Goal: Transaction & Acquisition: Obtain resource

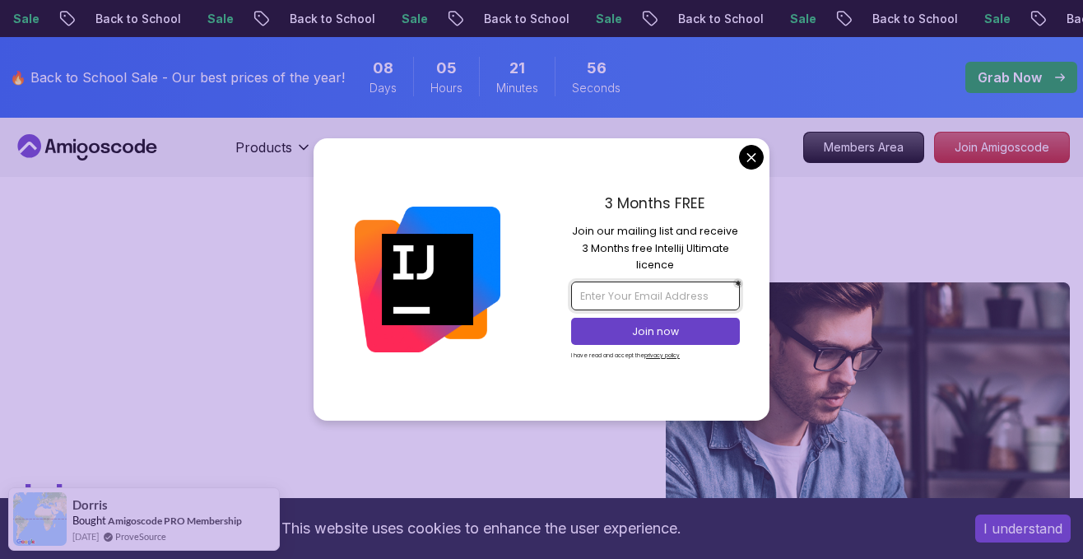
click at [624, 291] on input "email" at bounding box center [655, 295] width 168 height 28
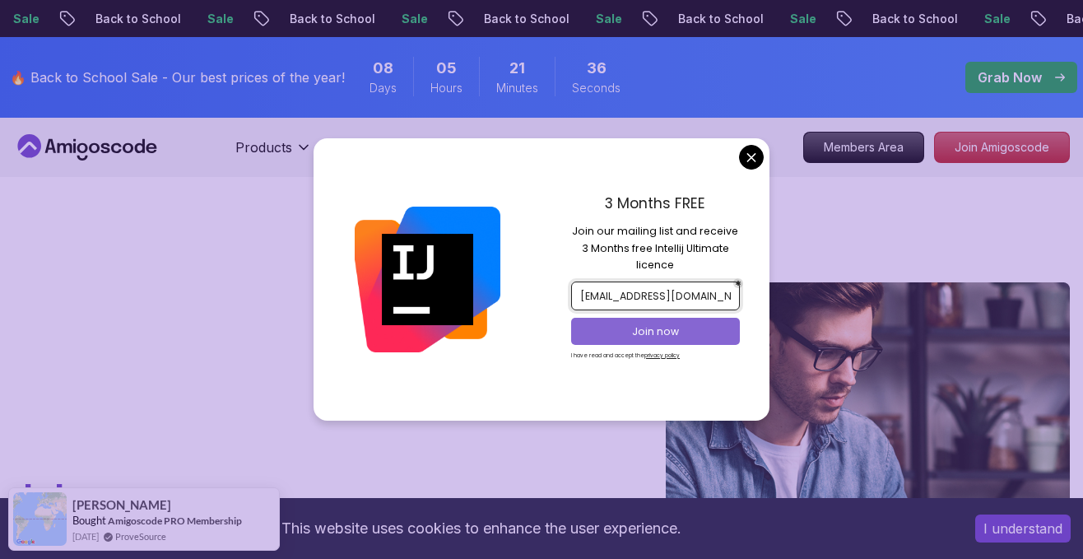
type input "scalionxesca@gmail.com"
click at [675, 333] on p "Join now" at bounding box center [656, 331] width 137 height 15
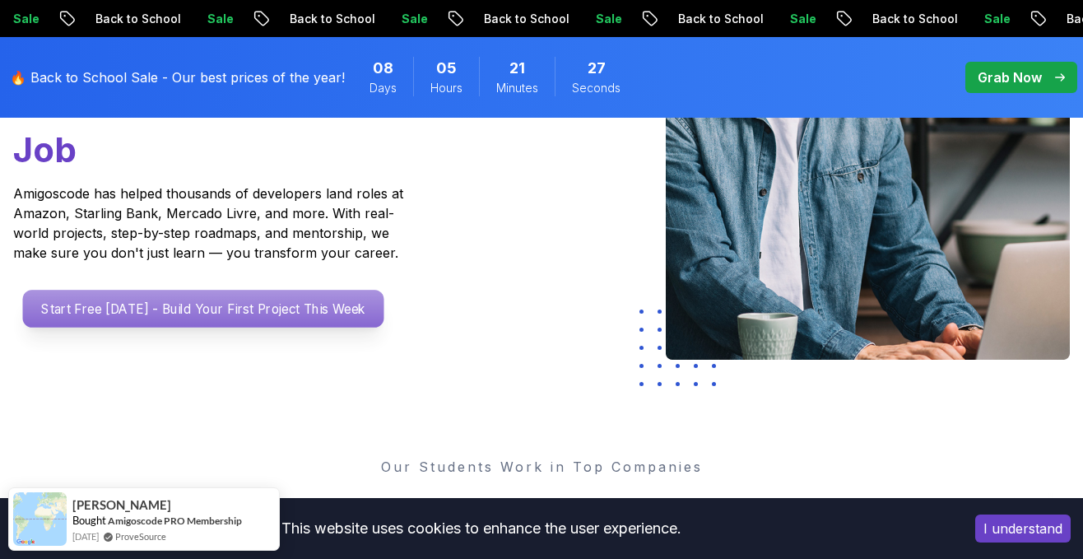
scroll to position [347, 0]
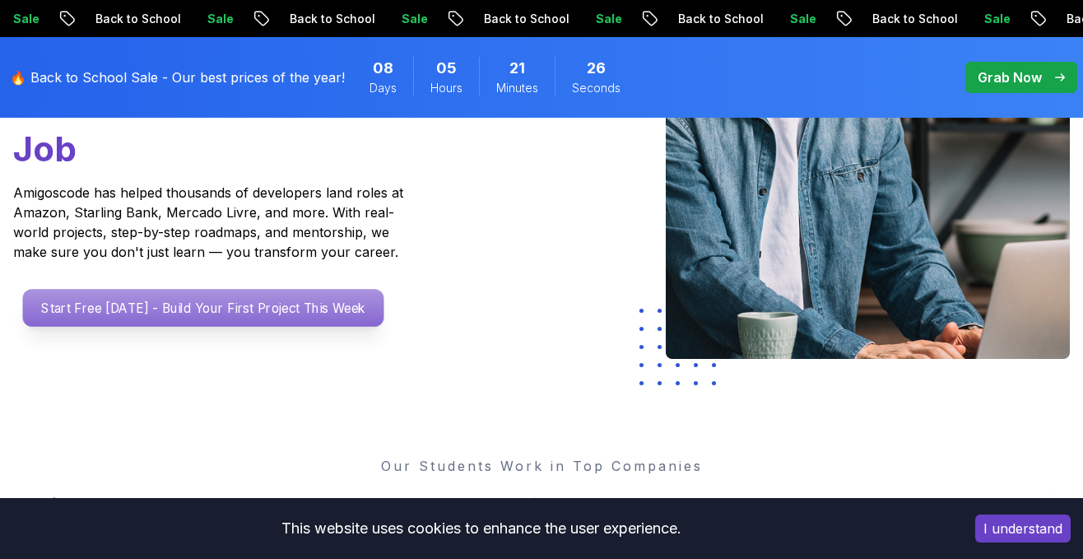
click at [292, 310] on p "Start Free [DATE] - Build Your First Project This Week" at bounding box center [203, 308] width 361 height 38
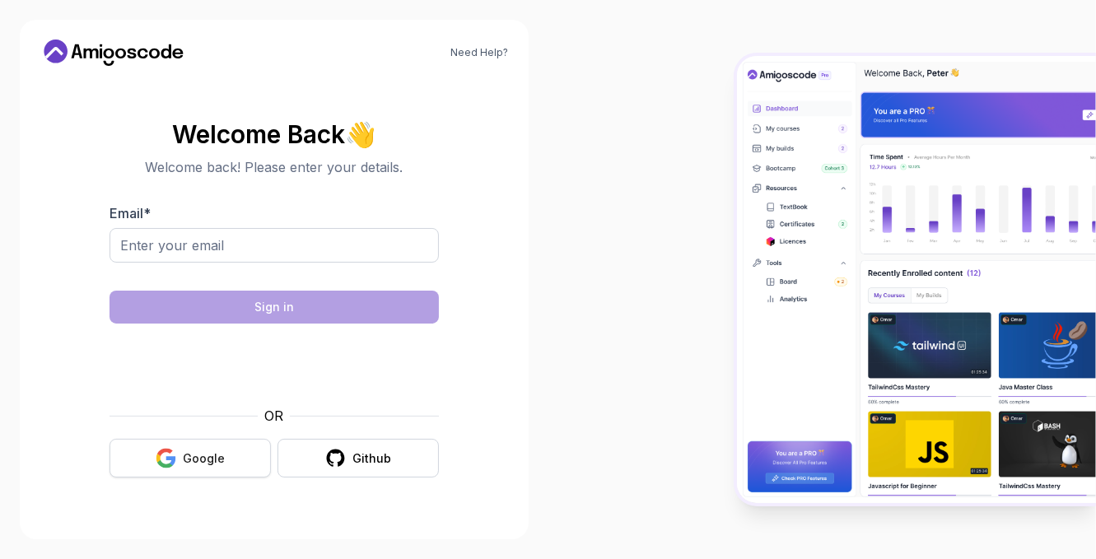
click at [176, 452] on icon "button" at bounding box center [166, 458] width 21 height 21
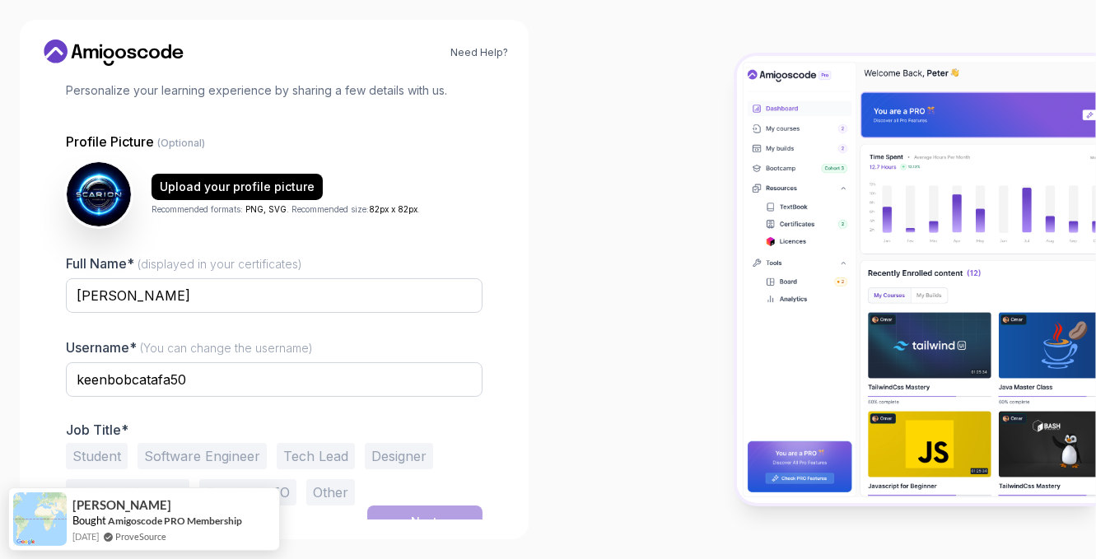
scroll to position [127, 0]
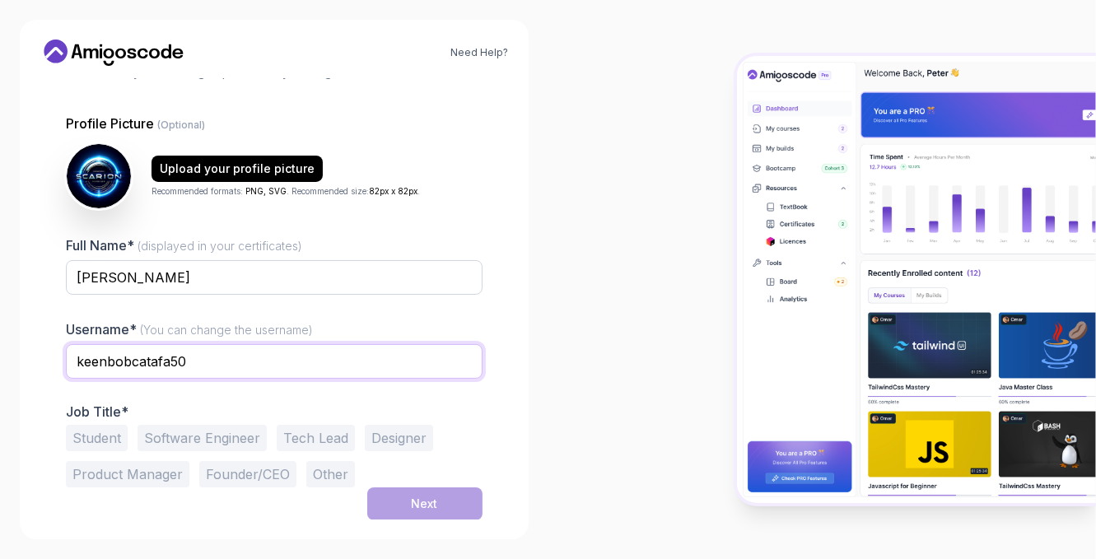
click at [194, 366] on input "keenbobcatafa50" at bounding box center [274, 361] width 416 height 35
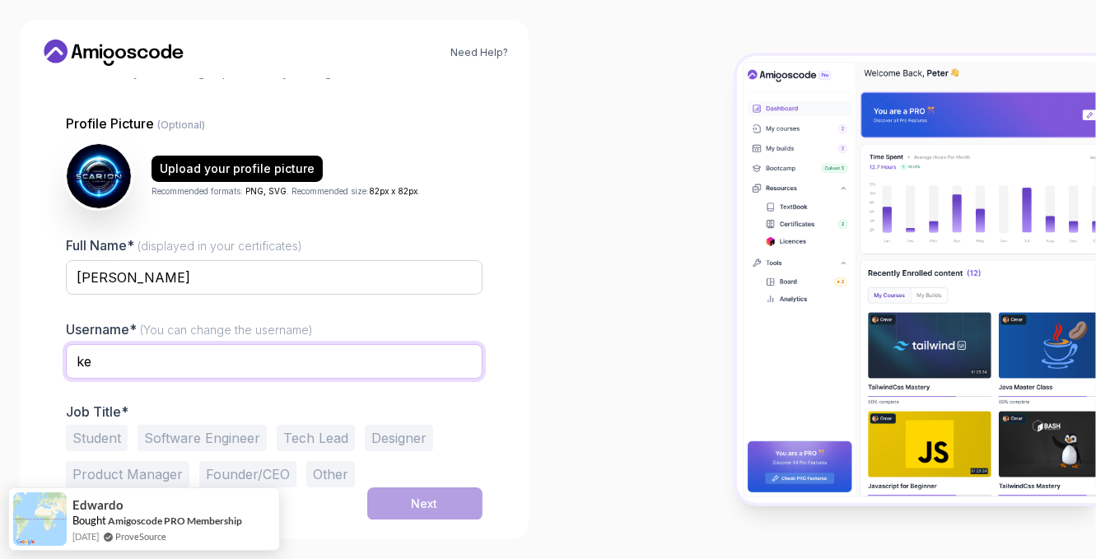
type input "k"
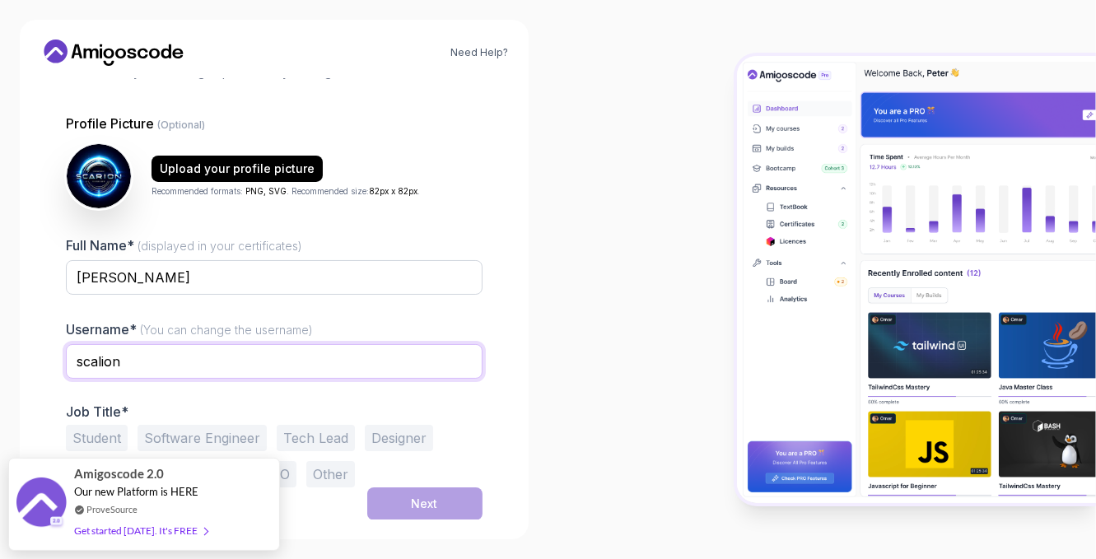
type input "scalion"
click at [105, 435] on button "Student" at bounding box center [97, 438] width 62 height 26
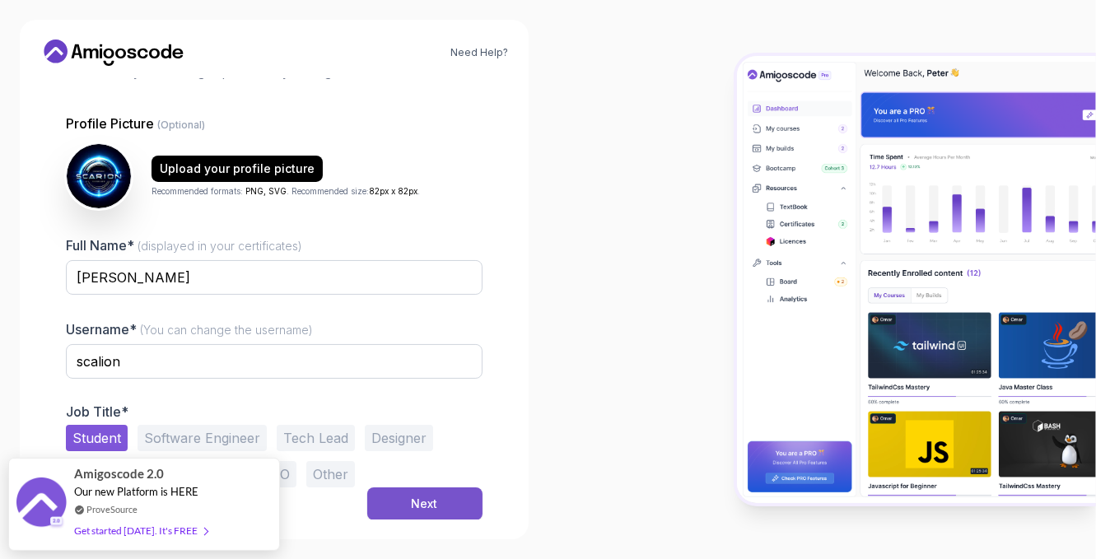
click at [423, 498] on div "Next" at bounding box center [425, 503] width 26 height 16
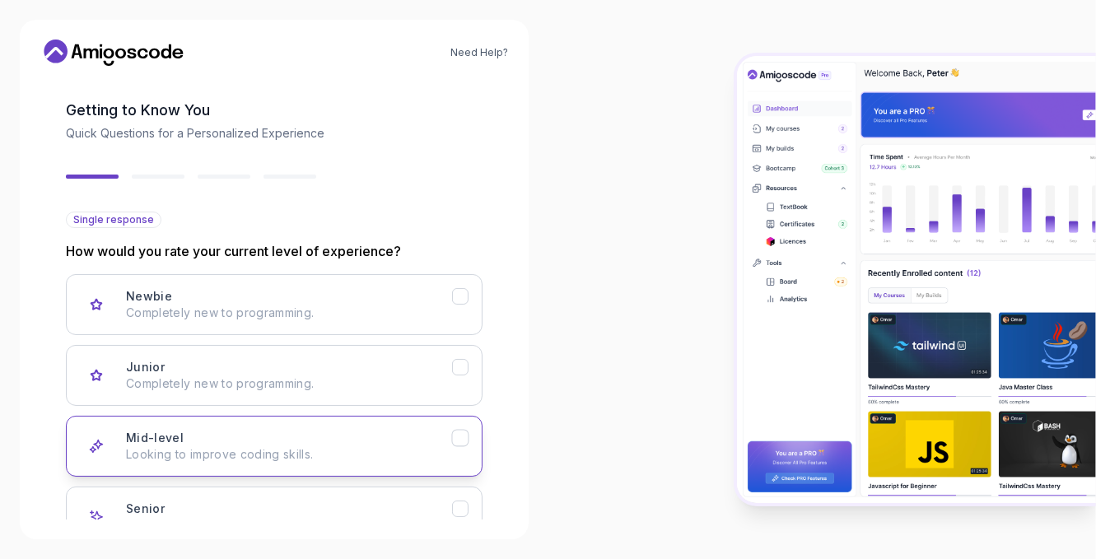
scroll to position [67, 0]
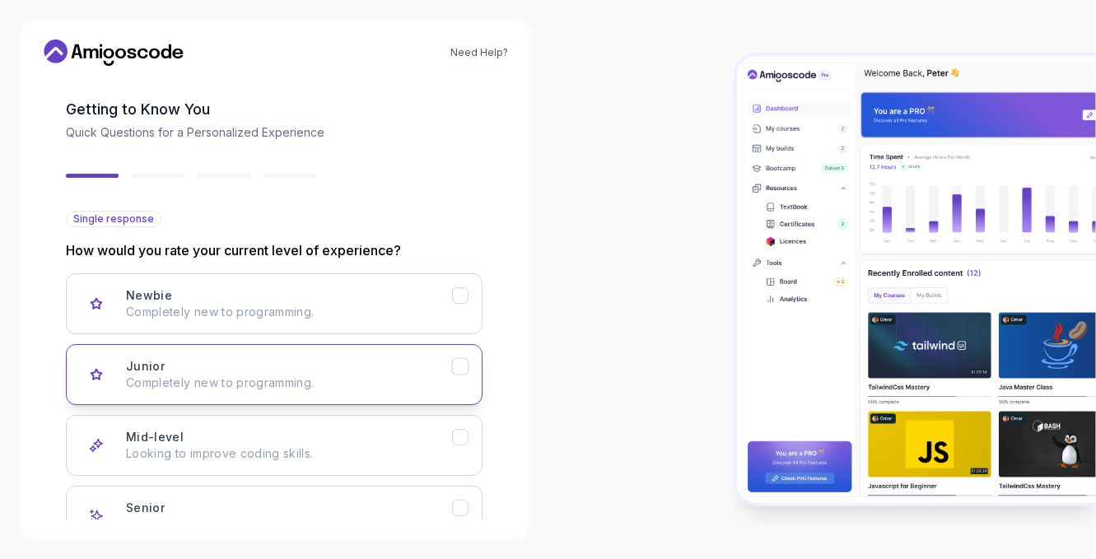
click at [457, 366] on icon "Junior" at bounding box center [460, 367] width 16 height 16
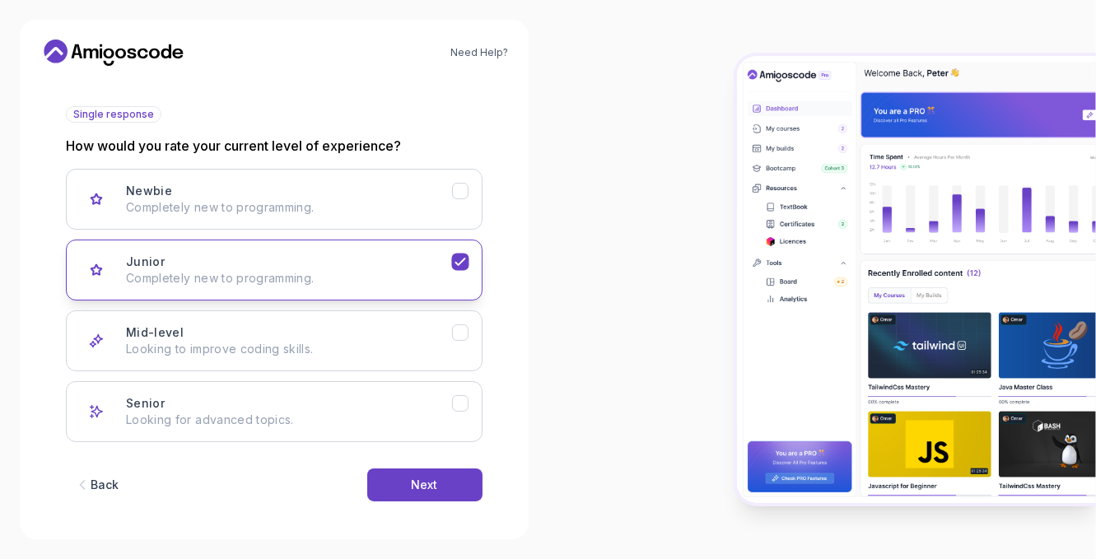
scroll to position [178, 0]
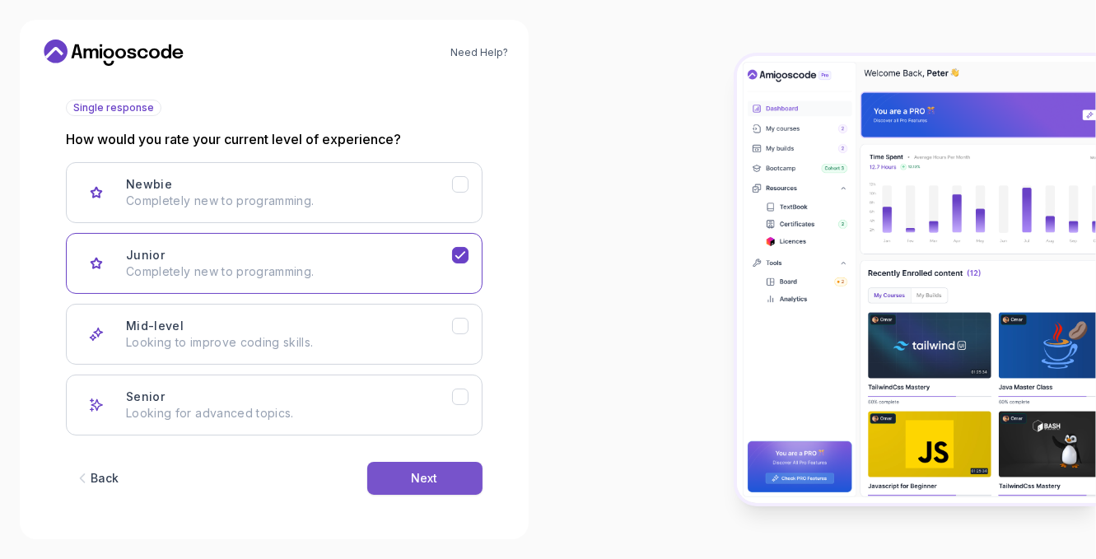
click at [449, 474] on button "Next" at bounding box center [424, 478] width 115 height 33
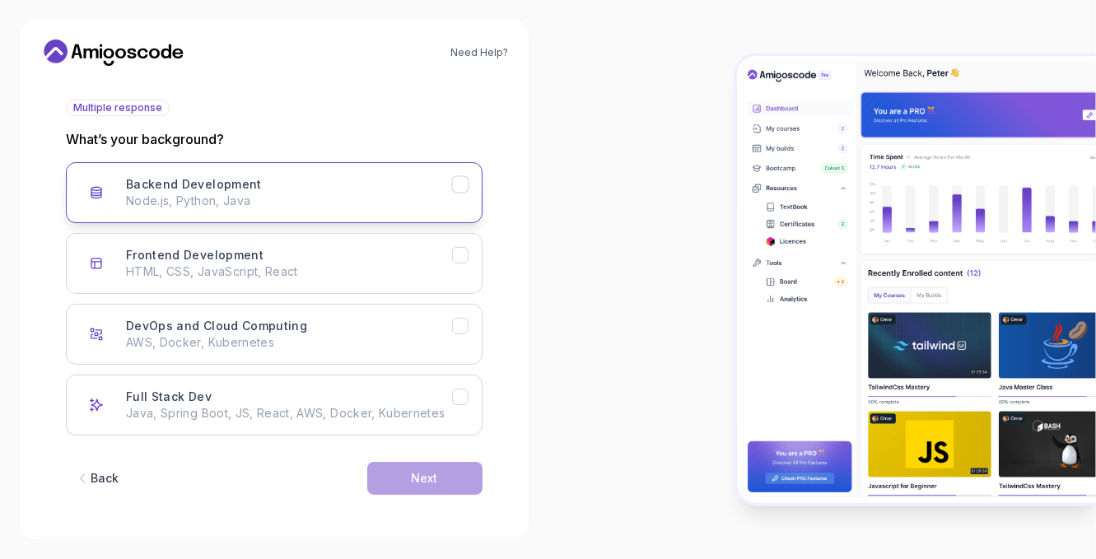
click at [456, 188] on icon "Backend Development" at bounding box center [460, 185] width 16 height 16
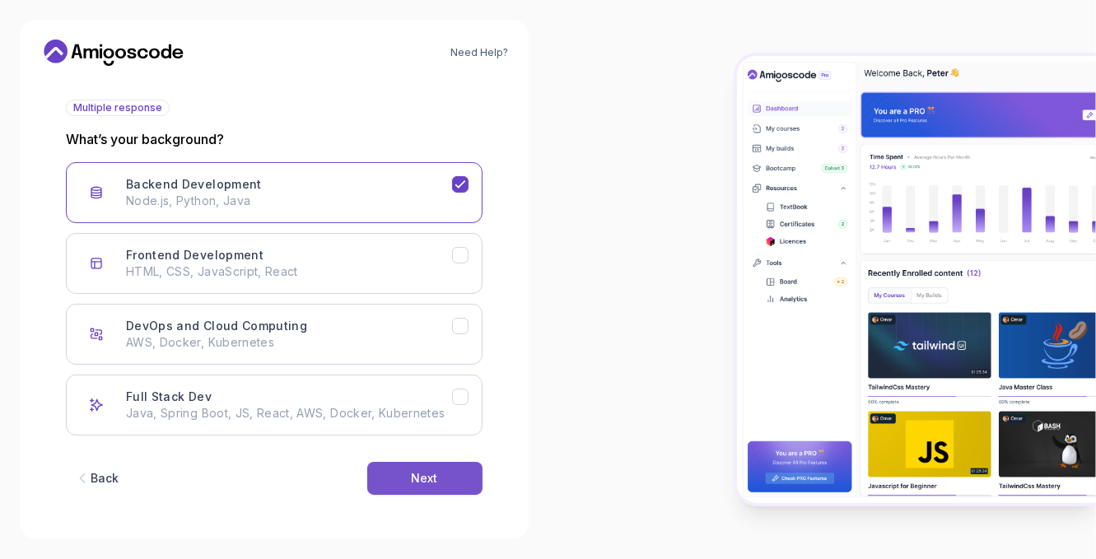
click at [448, 481] on button "Next" at bounding box center [424, 478] width 115 height 33
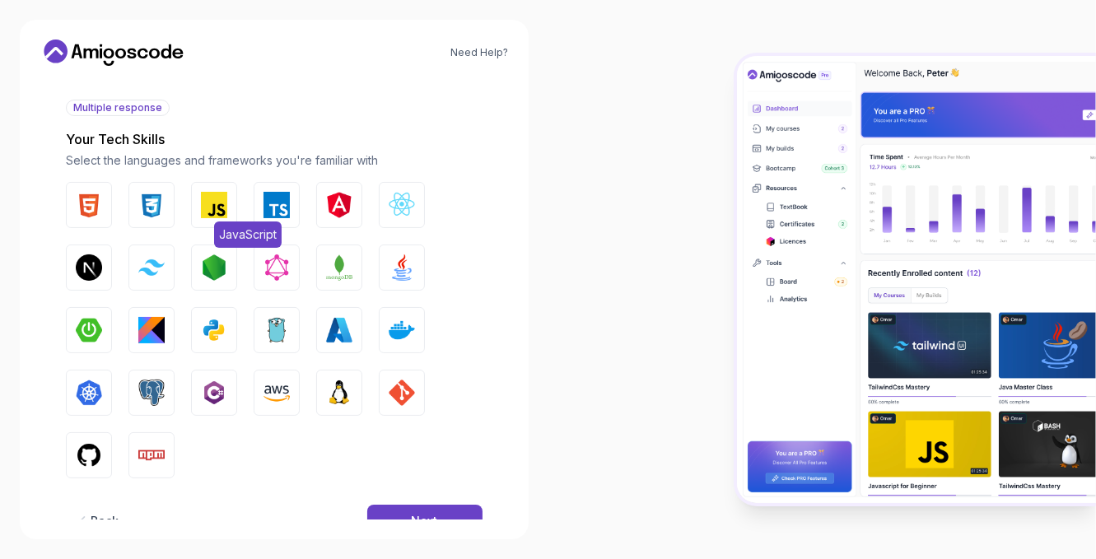
click at [216, 199] on img "button" at bounding box center [214, 205] width 26 height 26
click at [226, 275] on img "button" at bounding box center [214, 267] width 26 height 26
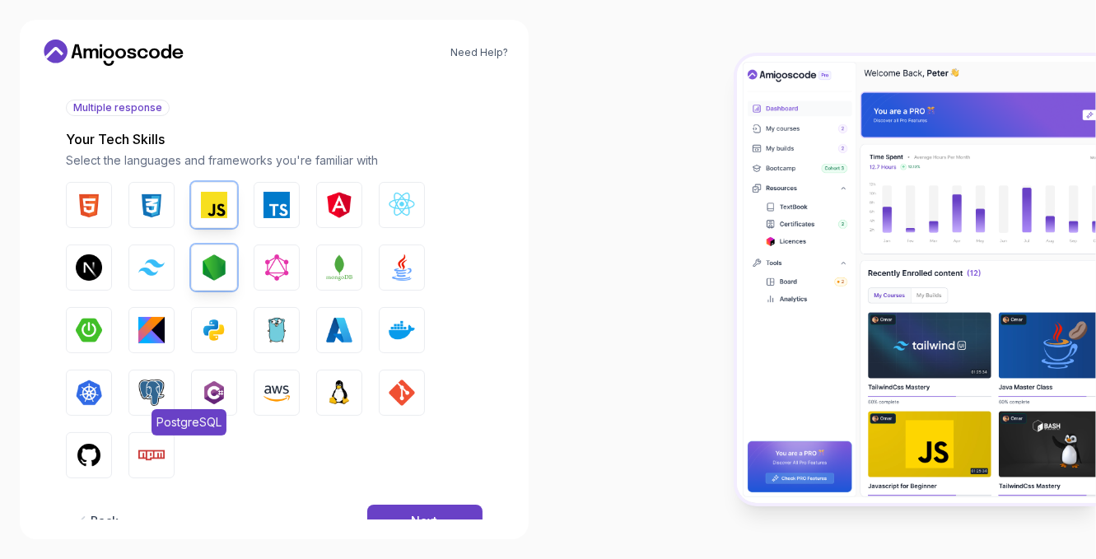
click at [160, 384] on img "button" at bounding box center [151, 392] width 26 height 26
click at [402, 188] on button "React.js" at bounding box center [402, 205] width 46 height 46
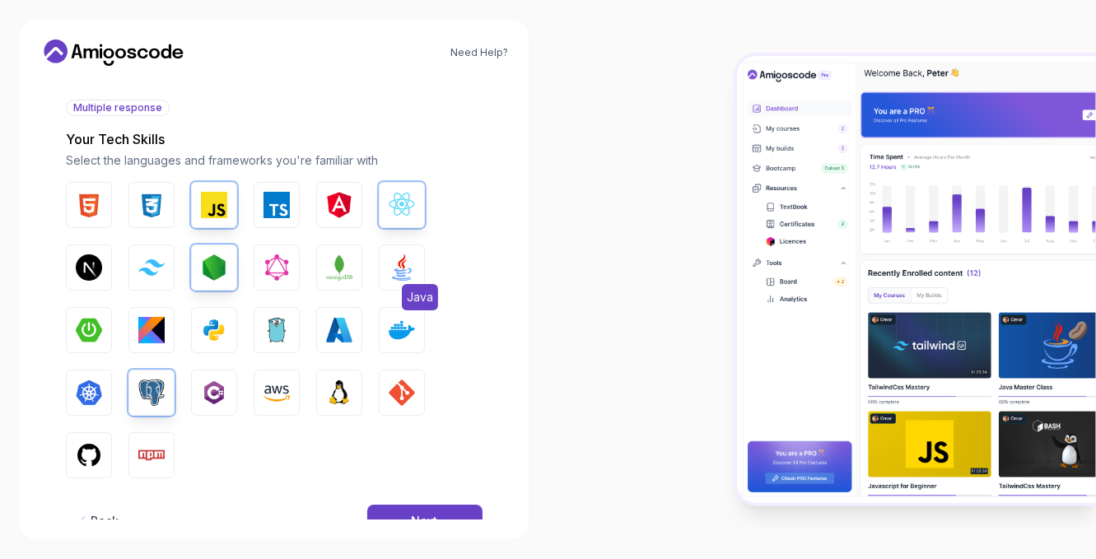
click at [405, 261] on img "button" at bounding box center [401, 267] width 26 height 26
click at [214, 330] on img "button" at bounding box center [214, 330] width 26 height 26
click at [74, 330] on button "Spring Boot" at bounding box center [89, 330] width 46 height 46
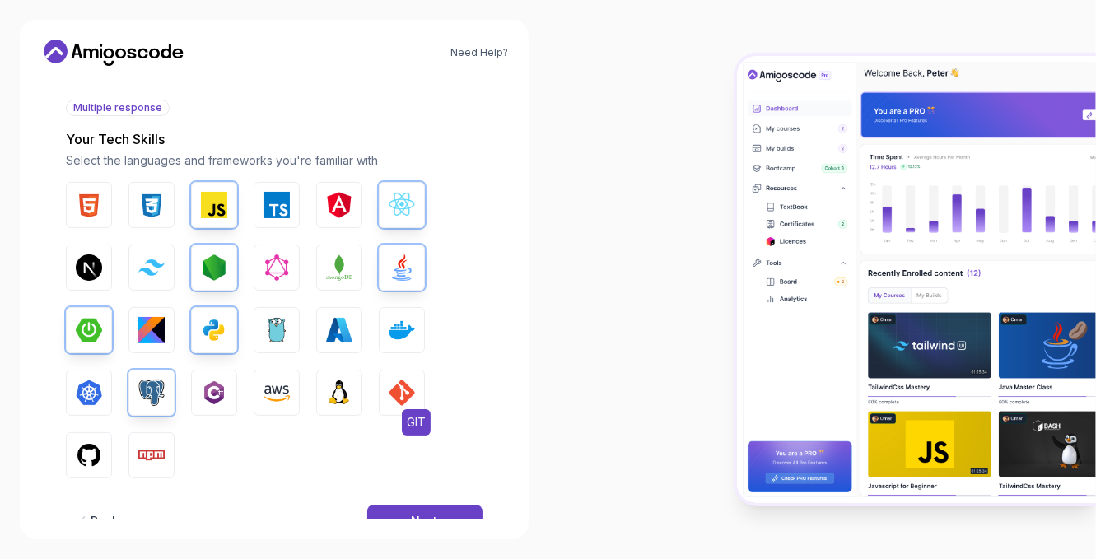
click at [412, 385] on img "button" at bounding box center [401, 392] width 26 height 26
click at [81, 465] on img "button" at bounding box center [89, 455] width 26 height 26
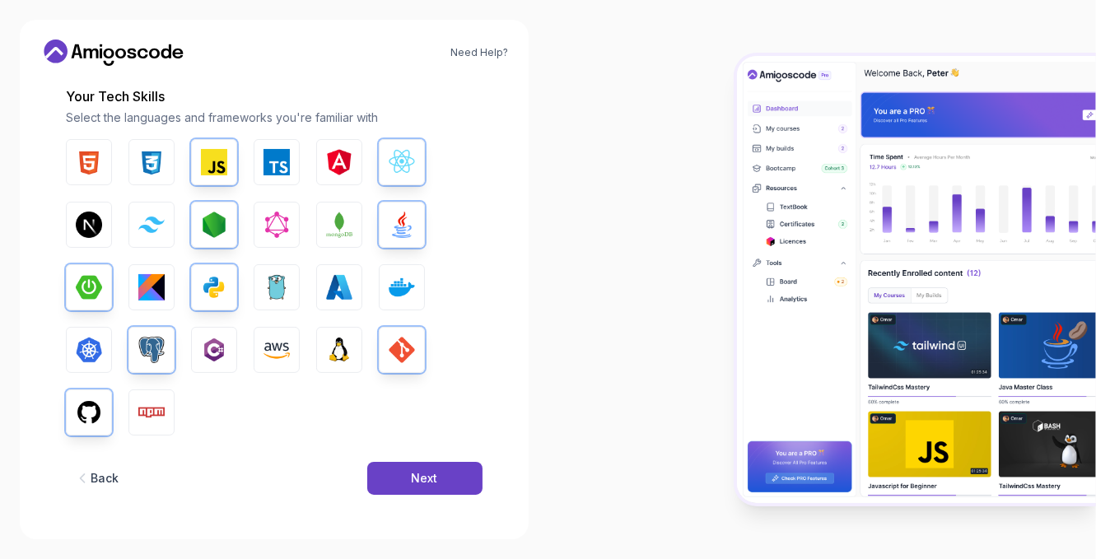
scroll to position [221, 0]
click at [425, 469] on div "Next" at bounding box center [425, 477] width 26 height 16
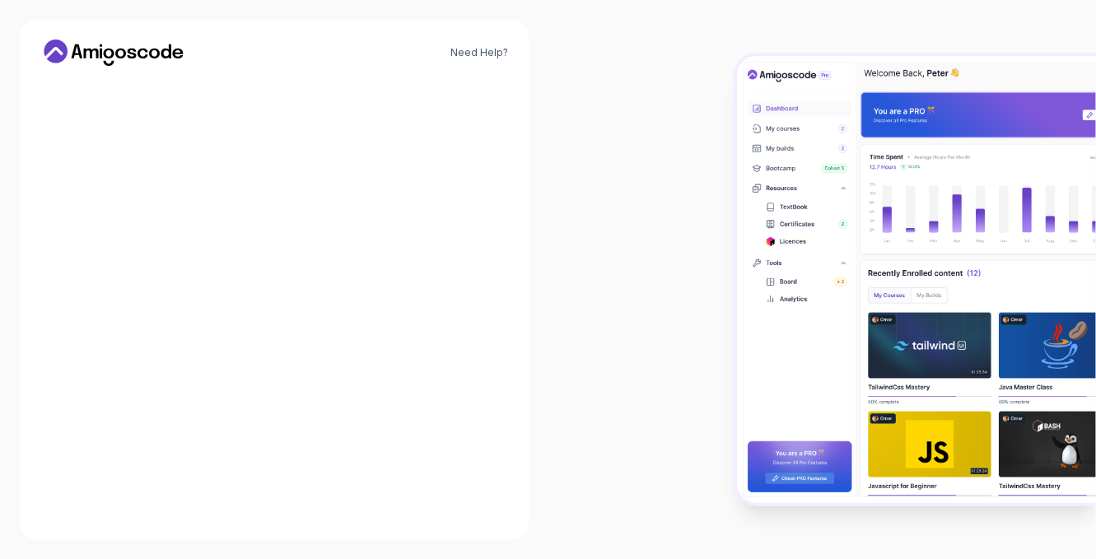
scroll to position [188, 0]
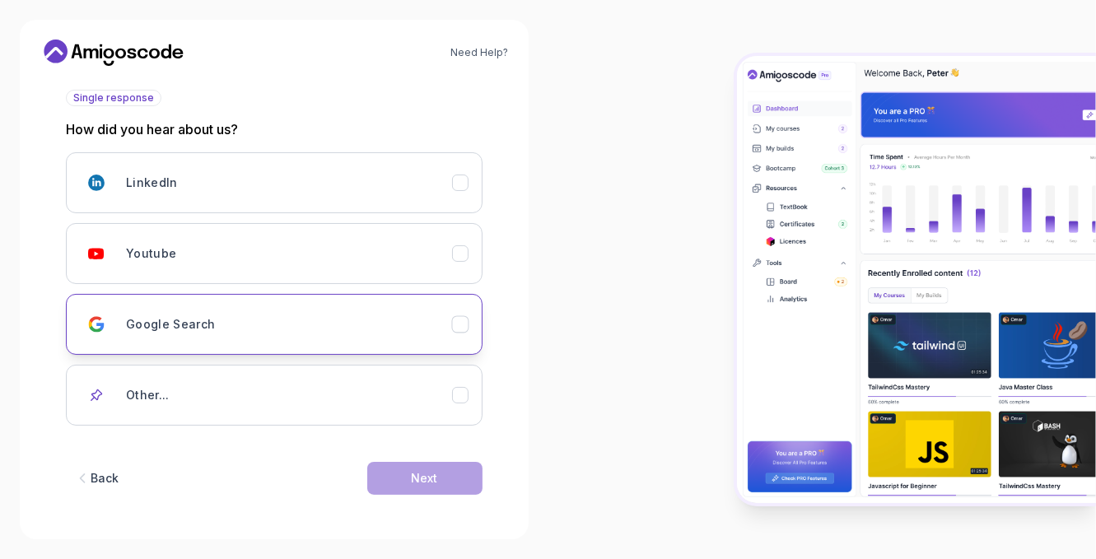
click at [458, 321] on icon "Google Search" at bounding box center [460, 325] width 16 height 16
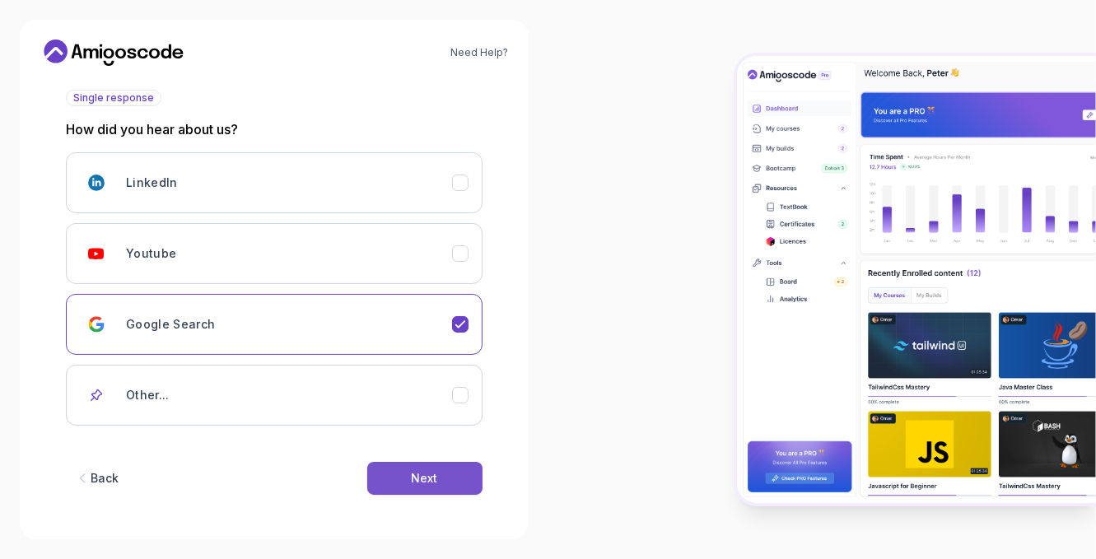
click at [415, 471] on div "Next" at bounding box center [425, 478] width 26 height 16
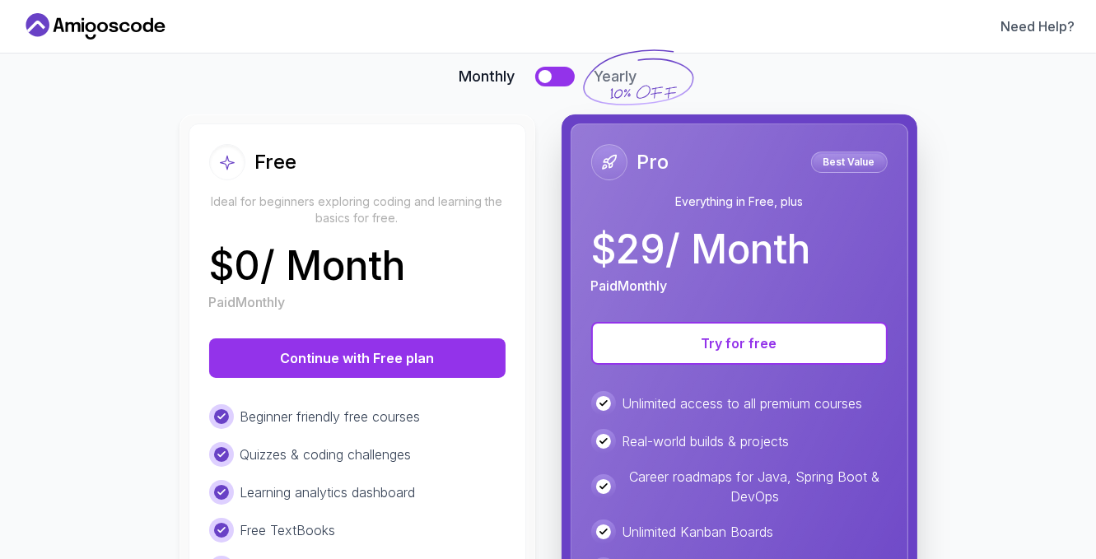
scroll to position [100, 0]
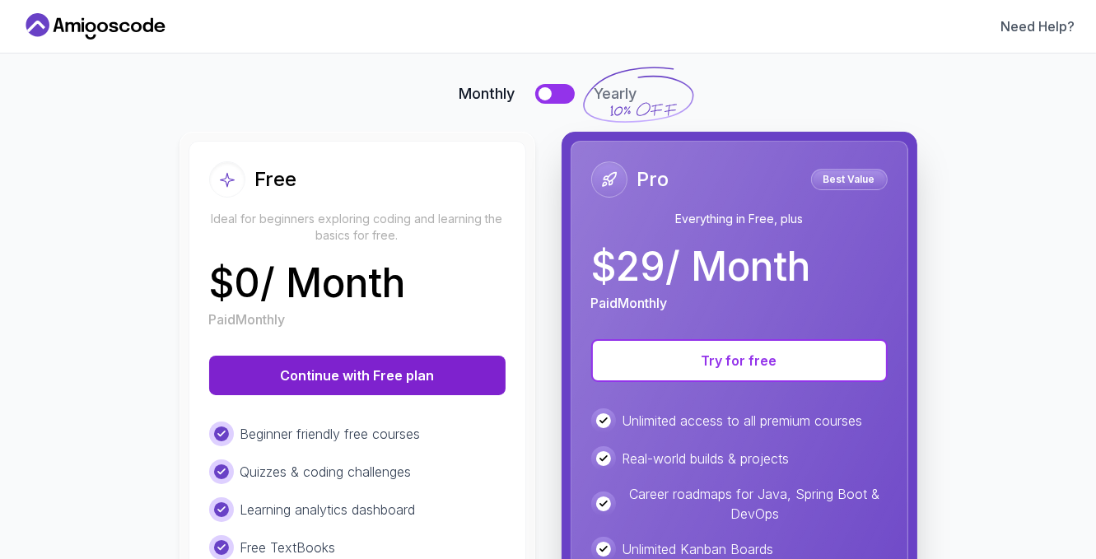
click at [421, 370] on button "Continue with Free plan" at bounding box center [357, 376] width 296 height 40
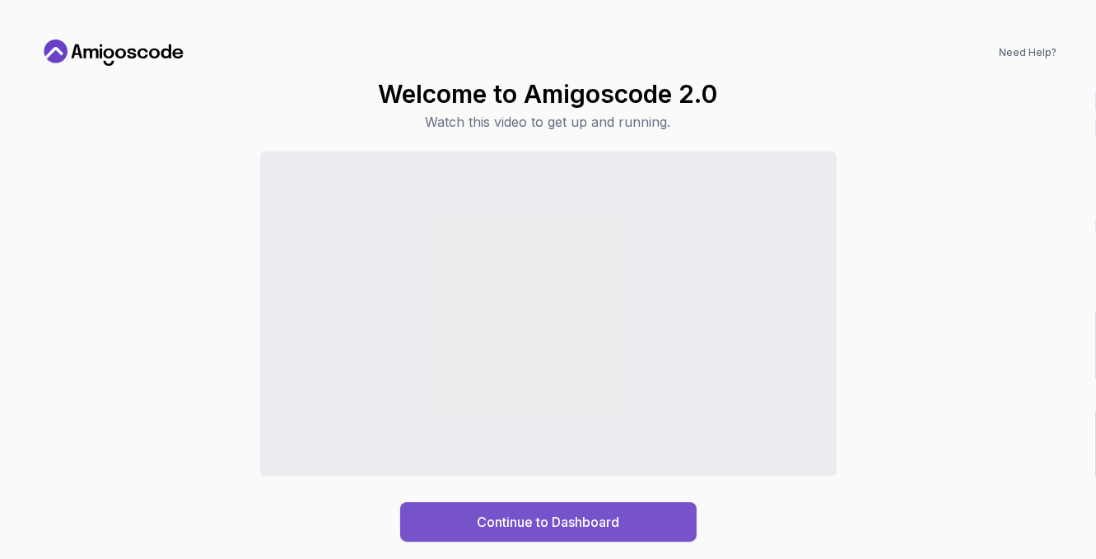
click at [499, 513] on div "Continue to Dashboard" at bounding box center [548, 522] width 142 height 20
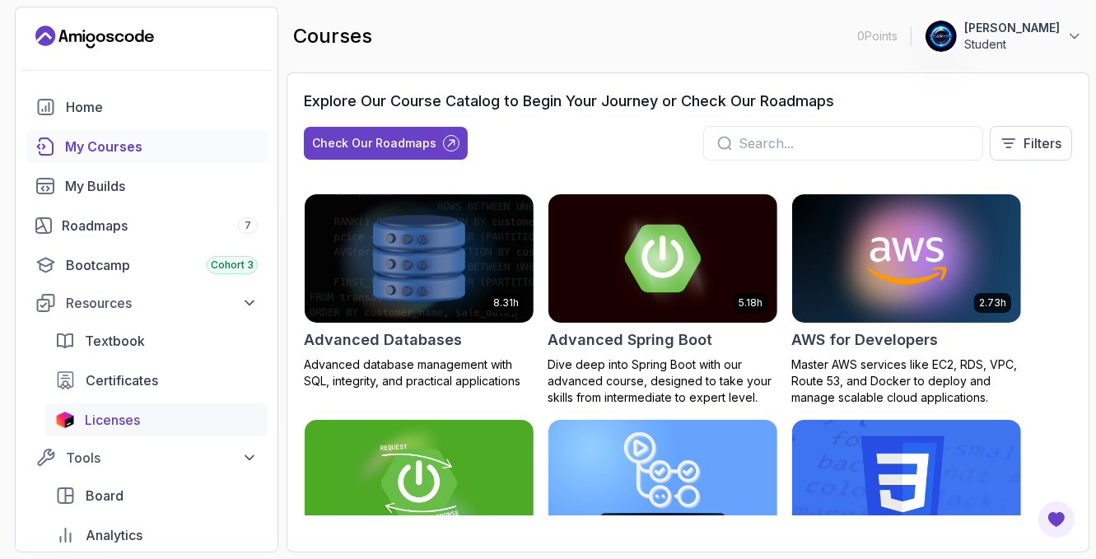
click at [145, 426] on div "Licenses" at bounding box center [171, 420] width 173 height 20
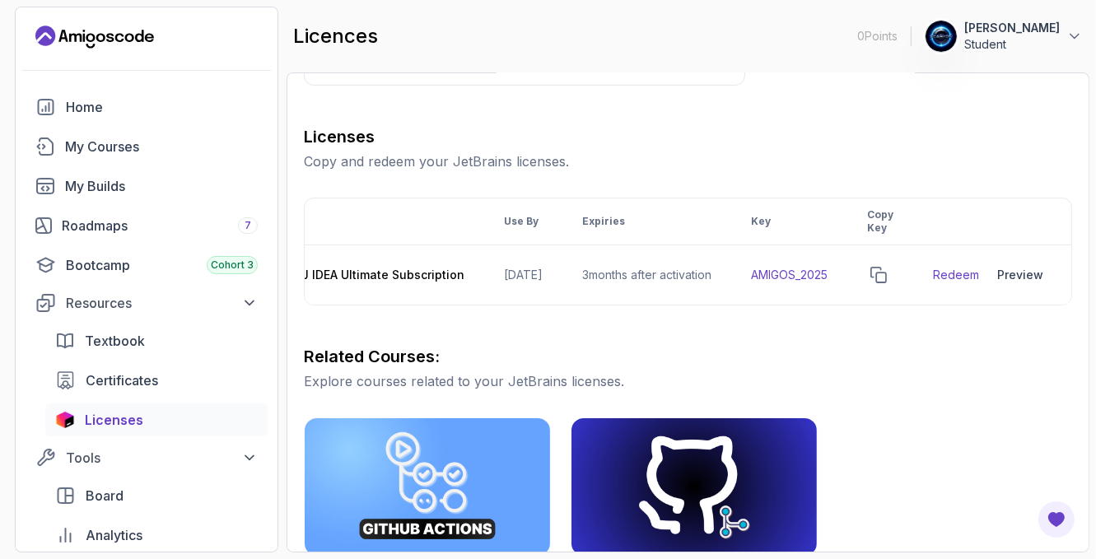
scroll to position [0, 158]
click at [834, 272] on td "AMIGOS_2025" at bounding box center [789, 275] width 116 height 60
click at [886, 272] on icon "copy-button" at bounding box center [878, 275] width 16 height 16
click at [227, 142] on div "My Courses" at bounding box center [161, 147] width 193 height 20
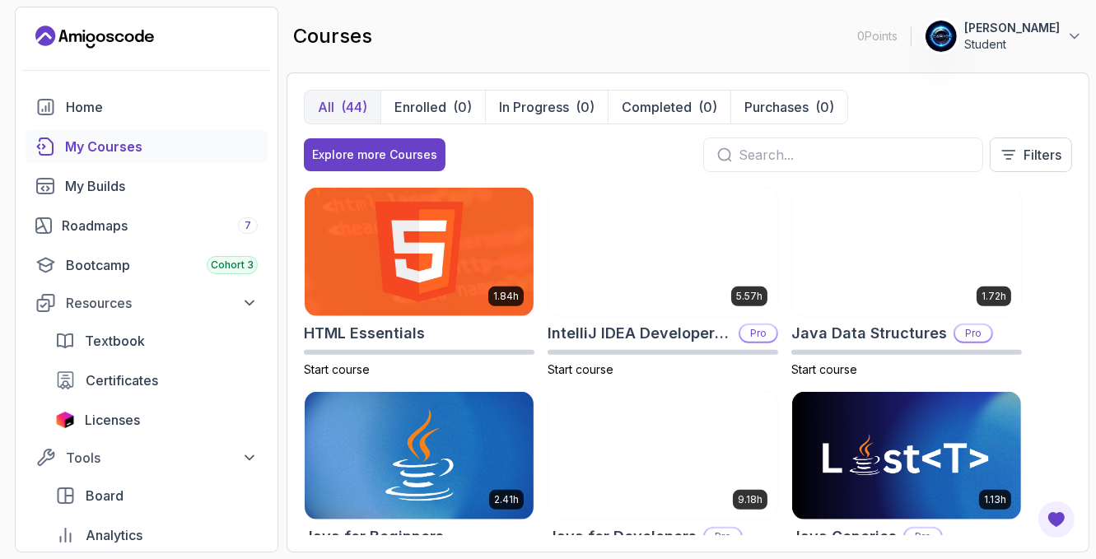
scroll to position [803, 0]
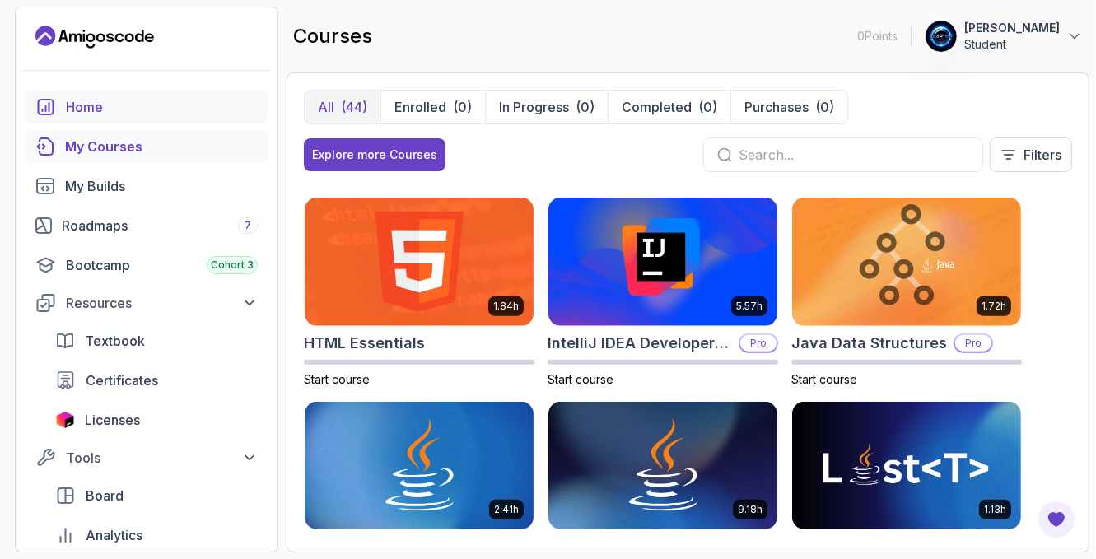
click at [80, 110] on div "Home" at bounding box center [162, 107] width 192 height 20
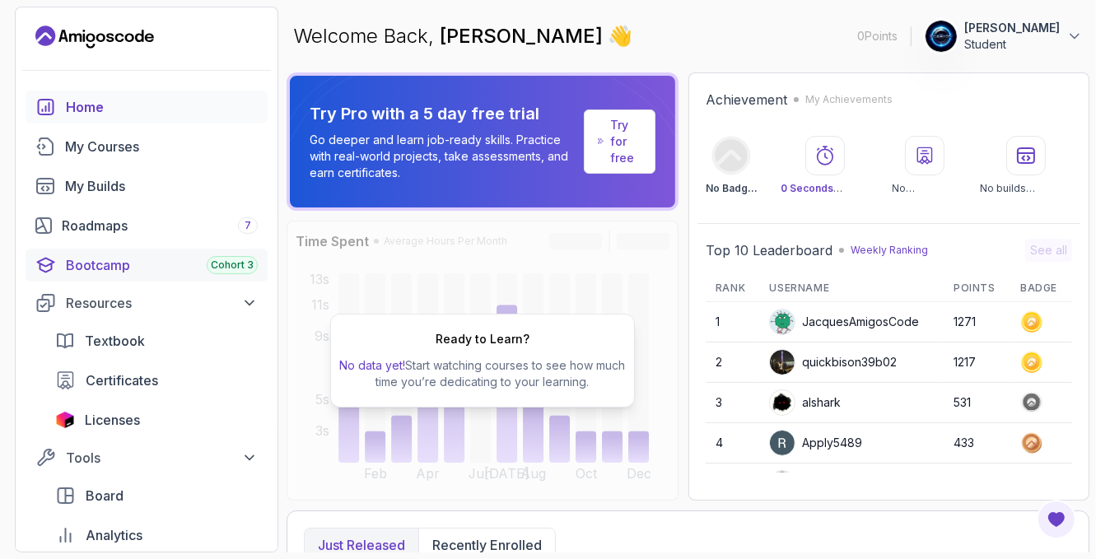
click at [172, 260] on div "Bootcamp Cohort 3" at bounding box center [162, 265] width 192 height 20
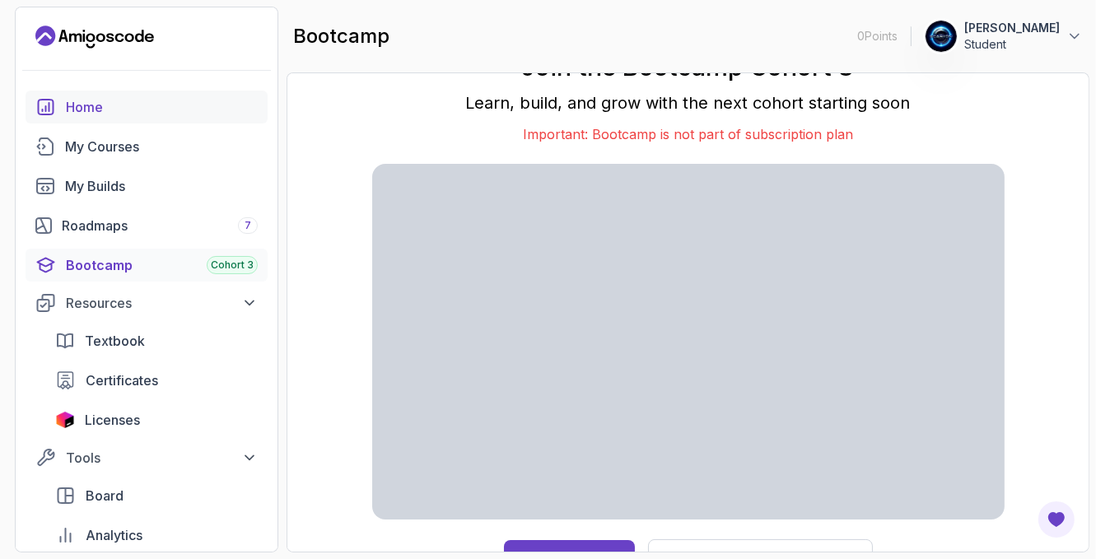
click at [71, 104] on div "Home" at bounding box center [162, 107] width 192 height 20
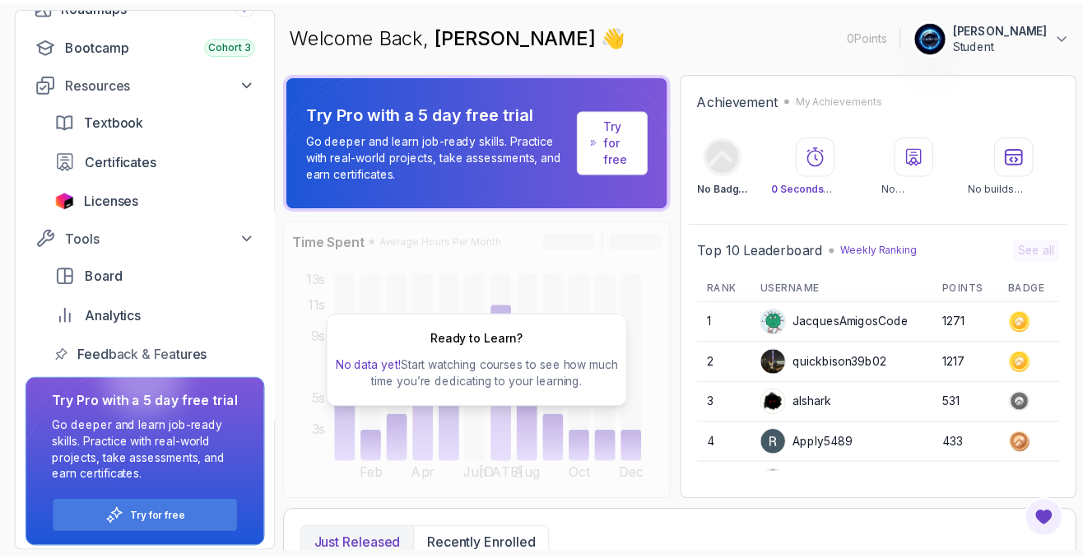
scroll to position [226, 0]
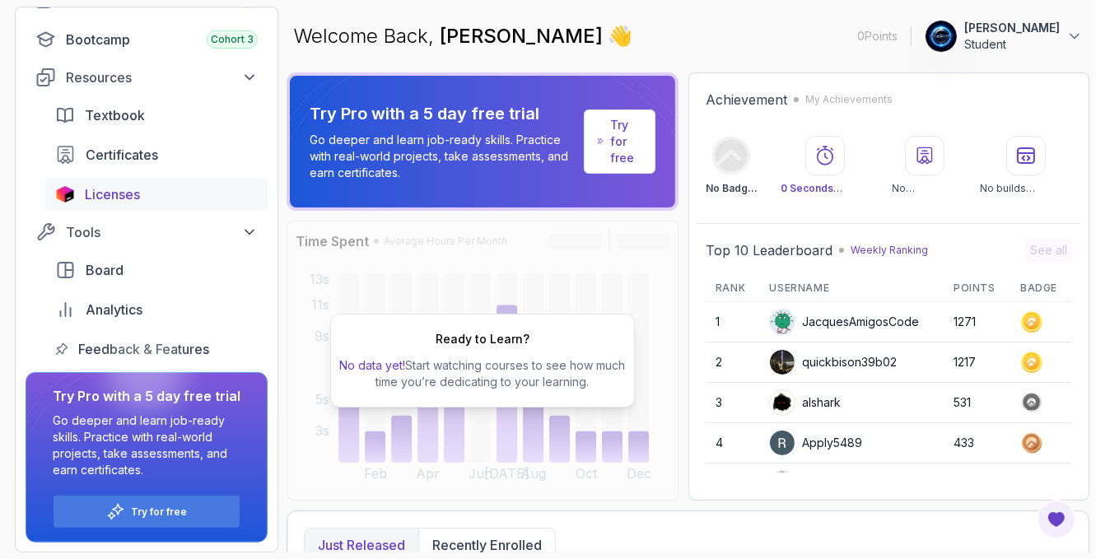
click at [101, 190] on span "Licenses" at bounding box center [112, 194] width 55 height 20
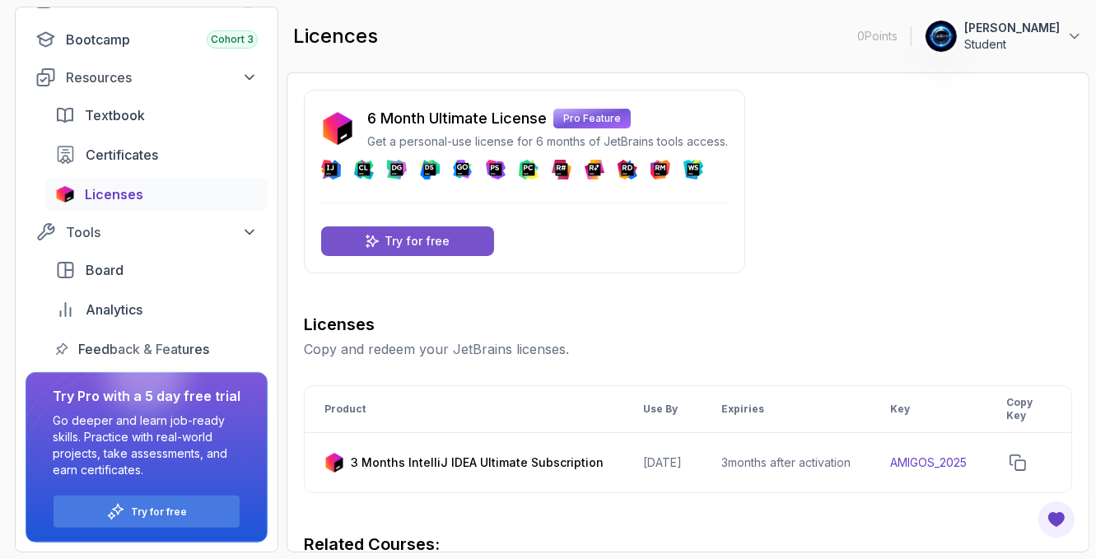
click at [412, 246] on p "Try for free" at bounding box center [417, 241] width 65 height 16
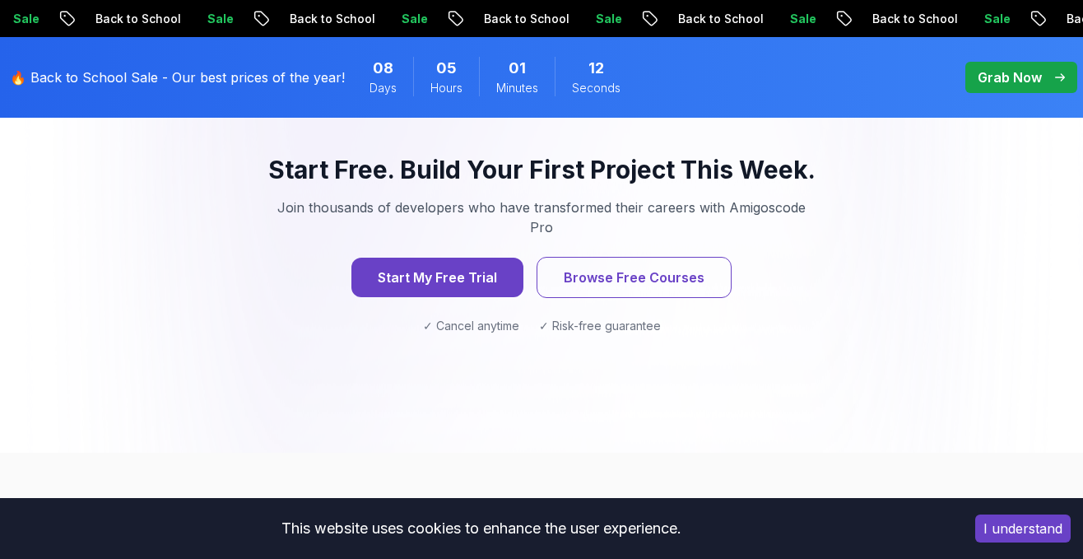
scroll to position [2365, 0]
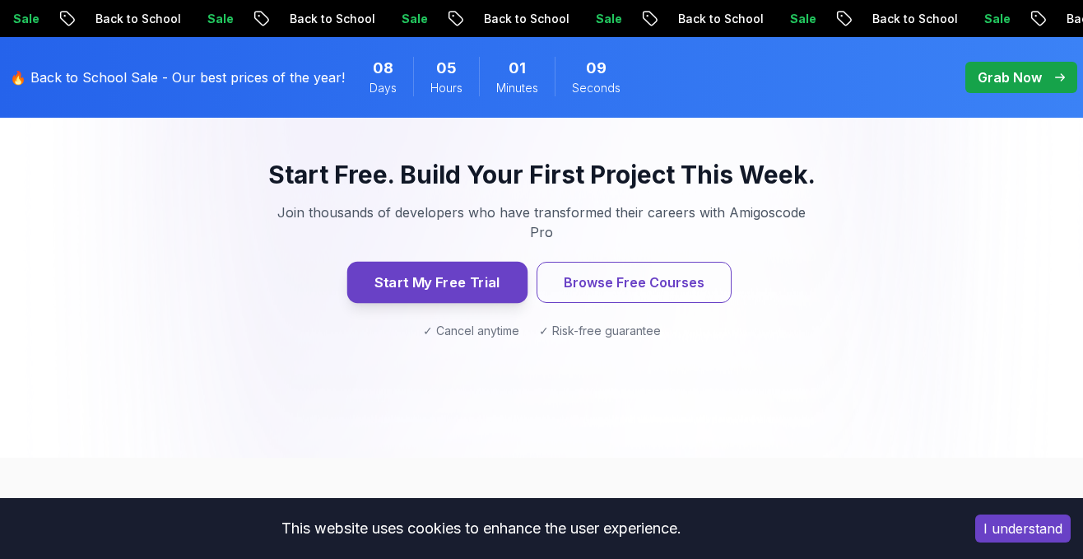
click at [434, 262] on button "Start My Free Trial" at bounding box center [437, 282] width 180 height 41
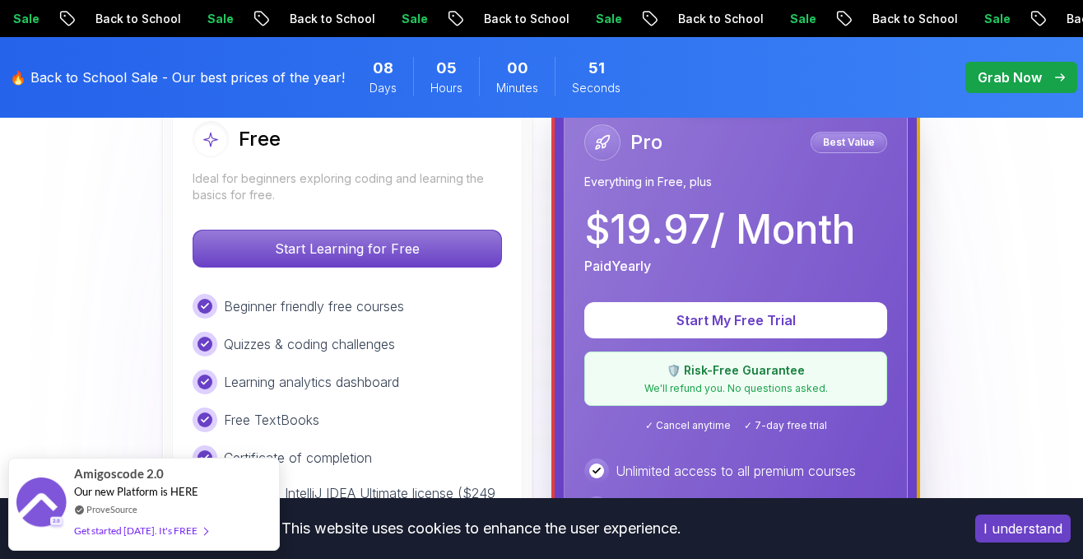
scroll to position [510, 0]
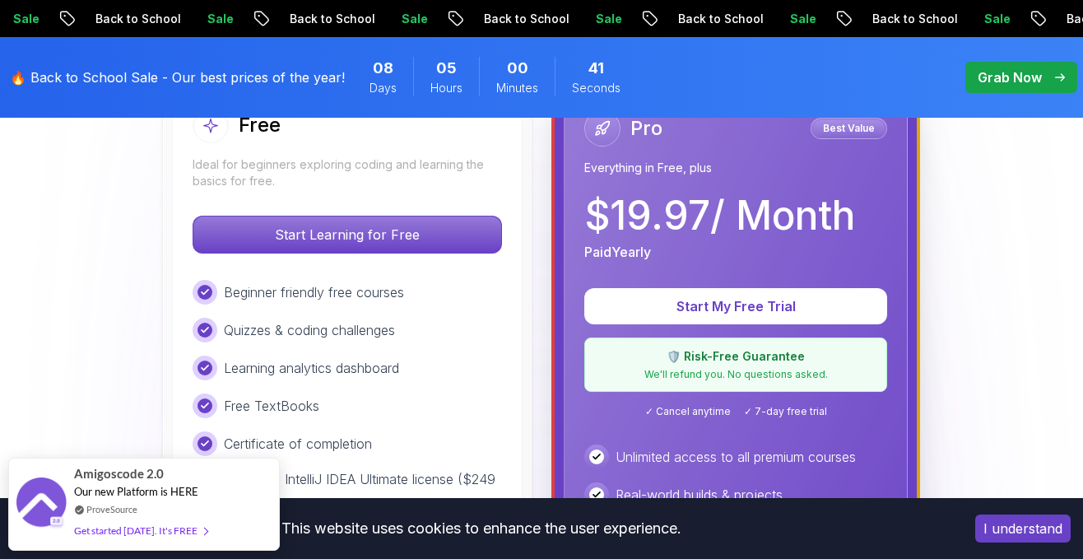
click at [457, 170] on p "Ideal for beginners exploring coding and learning the basics for free." at bounding box center [347, 172] width 309 height 33
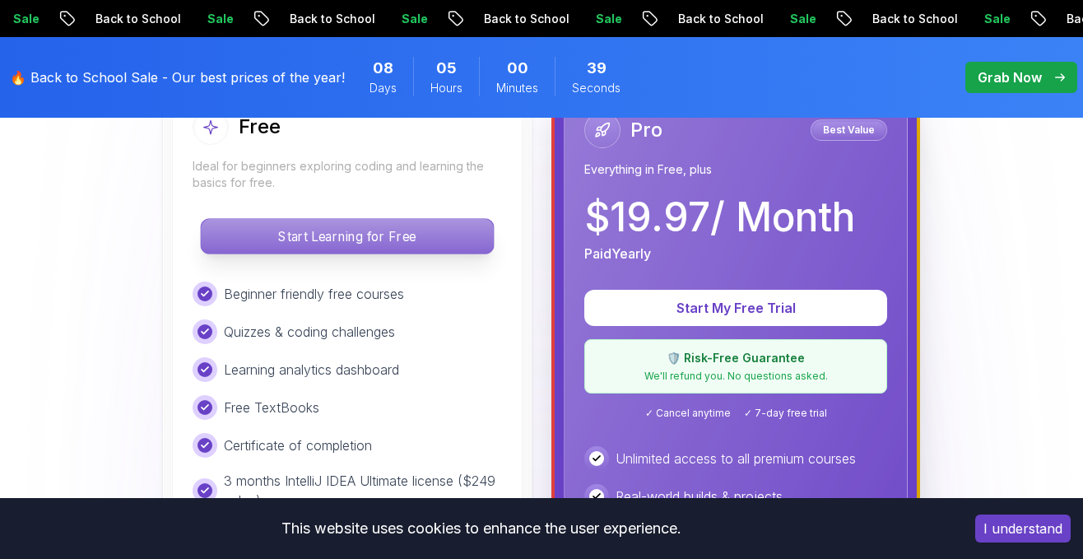
click at [392, 236] on p "Start Learning for Free" at bounding box center [347, 236] width 292 height 35
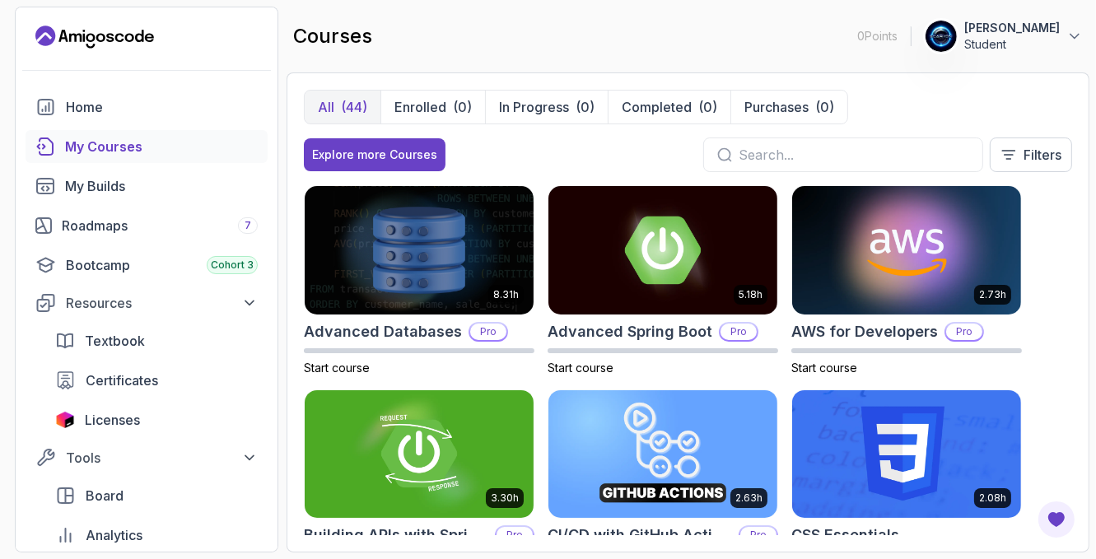
click at [392, 236] on img at bounding box center [419, 250] width 229 height 128
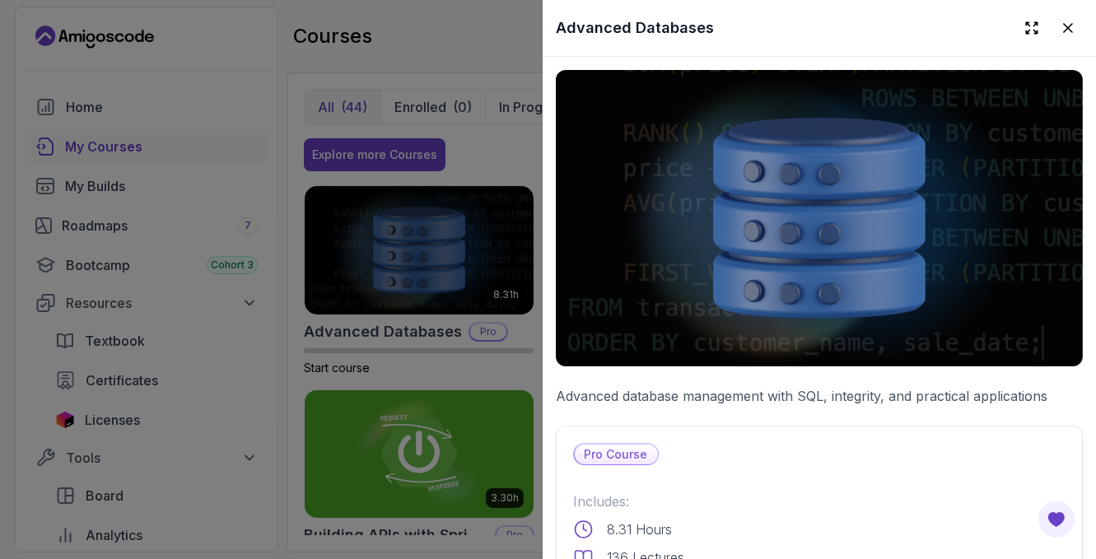
click at [243, 139] on div at bounding box center [548, 279] width 1096 height 559
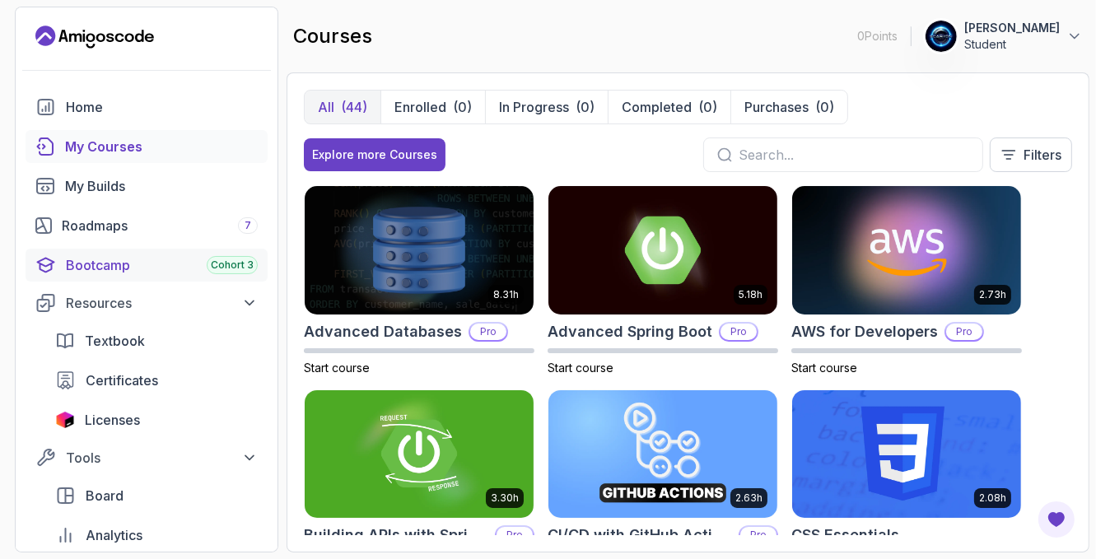
drag, startPoint x: 240, startPoint y: 231, endPoint x: 239, endPoint y: 249, distance: 17.4
click at [239, 248] on div "Home My Courses My Builds Roadmaps 7 Bootcamp Cohort 3 Resources Textbook Certi…" at bounding box center [147, 341] width 242 height 500
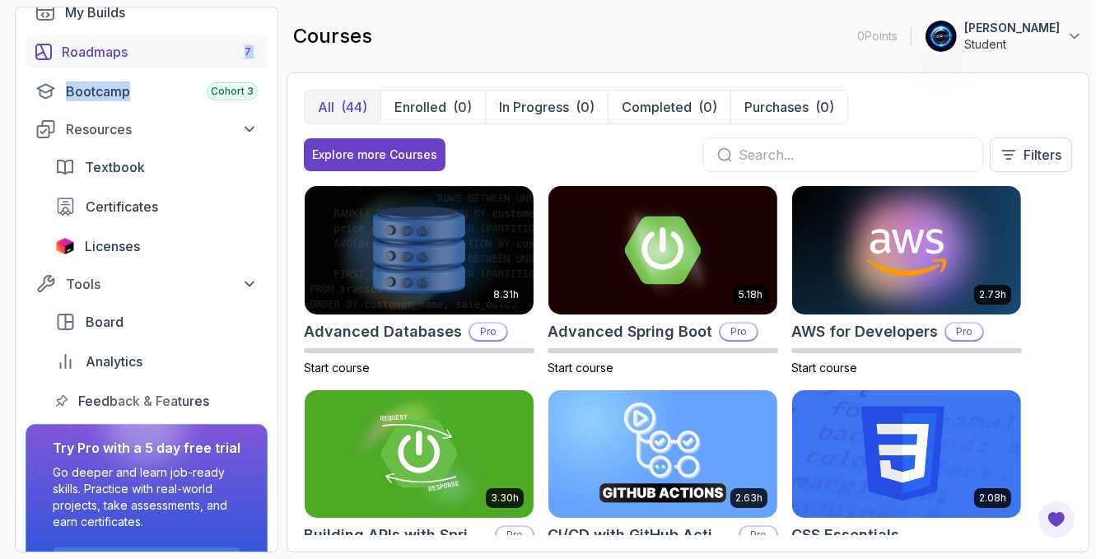
scroll to position [173, 0]
click at [107, 252] on span "Licenses" at bounding box center [112, 247] width 55 height 20
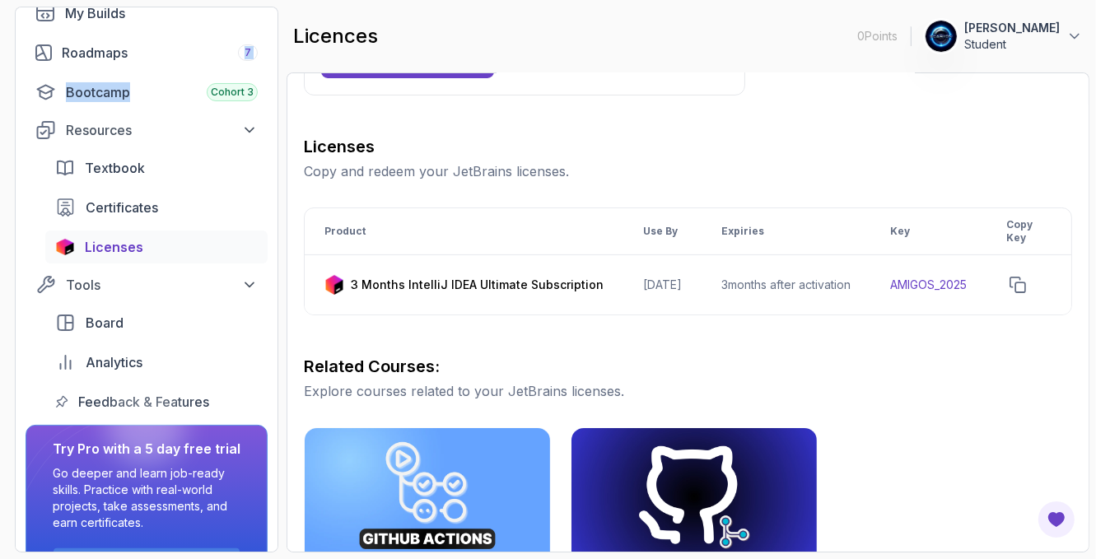
scroll to position [69, 0]
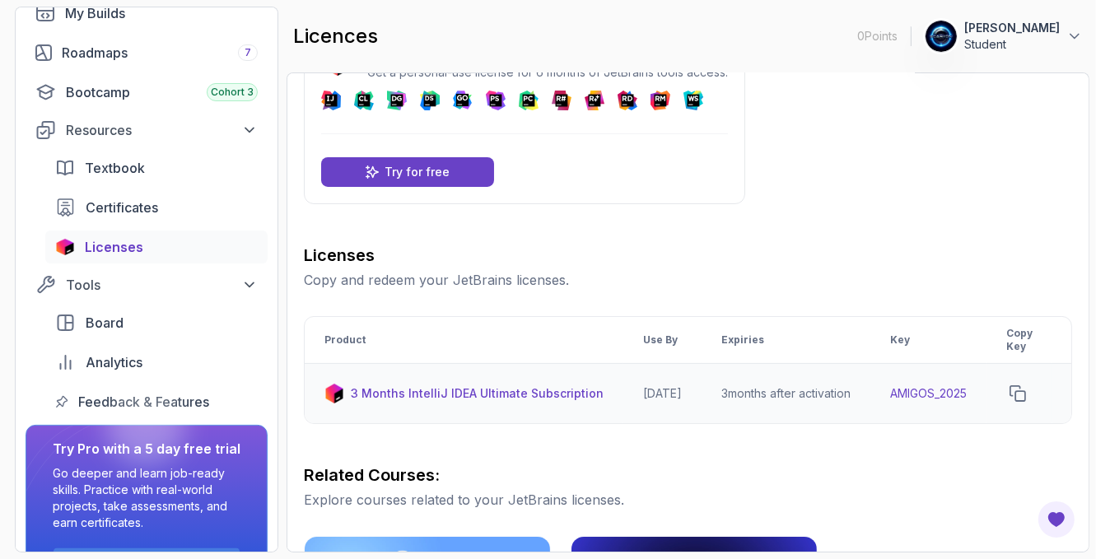
click at [450, 394] on p "3 Months IntelliJ IDEA Ultimate Subscription" at bounding box center [477, 393] width 253 height 16
click at [442, 376] on td "3 Months IntelliJ IDEA Ultimate Subscription" at bounding box center [464, 394] width 319 height 60
click at [419, 396] on p "3 Months IntelliJ IDEA Ultimate Subscription" at bounding box center [477, 393] width 253 height 16
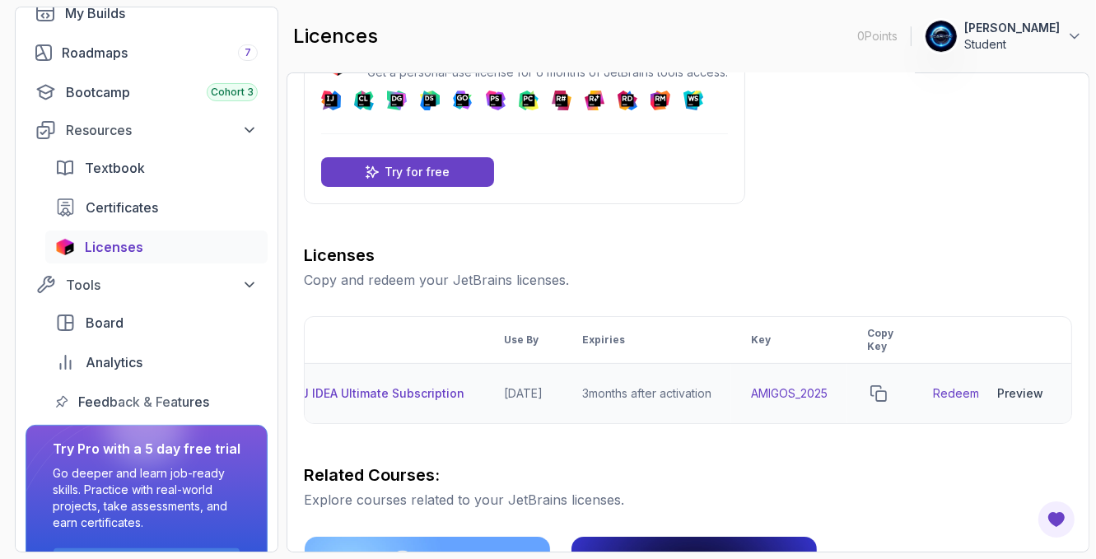
click at [934, 412] on td "Redeem Preview Download" at bounding box center [992, 394] width 158 height 60
click at [946, 396] on link "Redeem" at bounding box center [956, 393] width 46 height 16
